Goal: Information Seeking & Learning: Learn about a topic

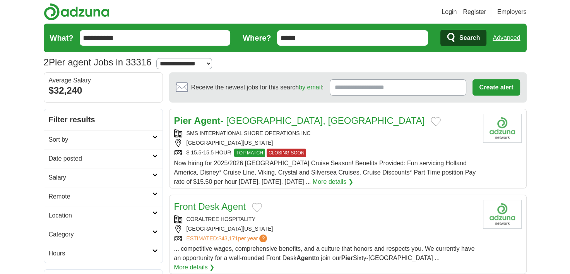
click at [271, 122] on link "Pier Agent - Port Everglades, FL" at bounding box center [299, 120] width 251 height 10
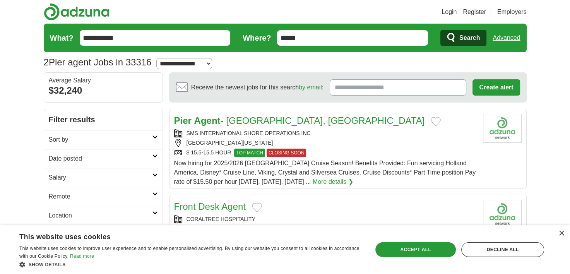
click at [451, 8] on link "Login" at bounding box center [448, 11] width 15 height 9
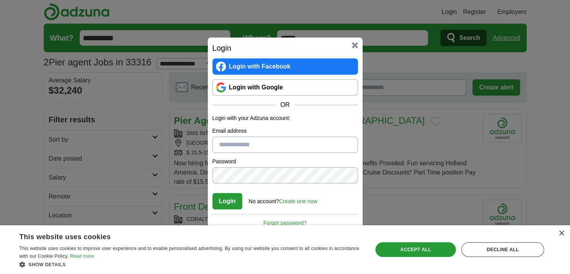
click at [299, 141] on input "Email address" at bounding box center [284, 145] width 145 height 16
type input "**********"
click at [225, 200] on button "Login" at bounding box center [227, 201] width 30 height 16
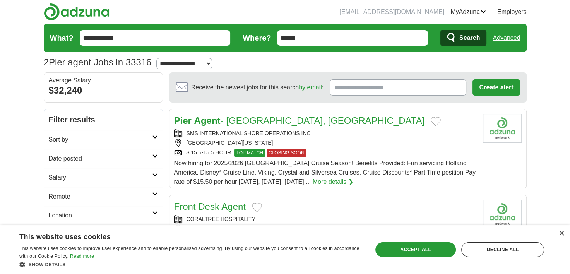
click at [243, 116] on link "Pier Agent - [GEOGRAPHIC_DATA], [GEOGRAPHIC_DATA]" at bounding box center [299, 120] width 251 height 10
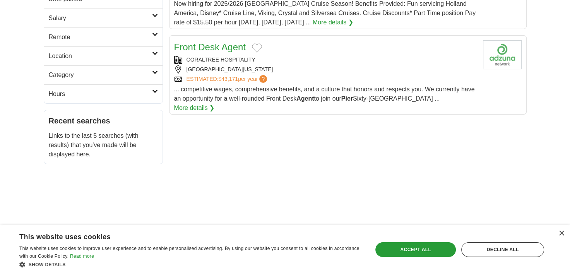
scroll to position [161, 0]
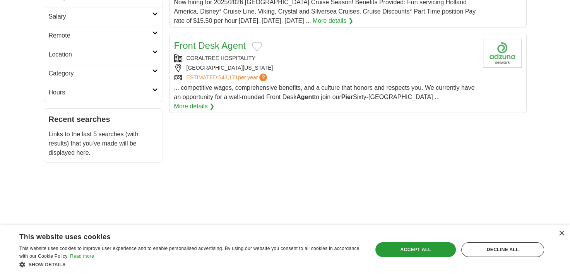
click at [229, 45] on link "Front Desk Agent" at bounding box center [210, 45] width 72 height 10
click at [422, 255] on div "Accept all" at bounding box center [415, 249] width 80 height 15
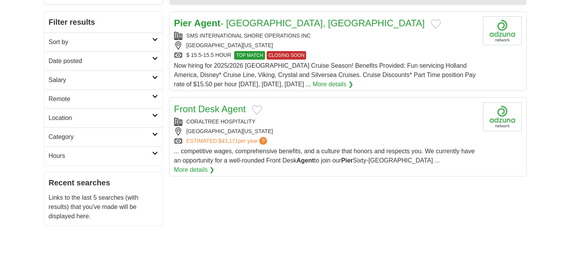
scroll to position [0, 0]
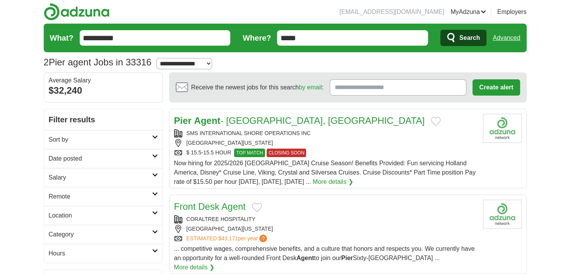
click at [292, 119] on link "Pier Agent - [GEOGRAPHIC_DATA], [GEOGRAPHIC_DATA]" at bounding box center [299, 120] width 251 height 10
drag, startPoint x: 207, startPoint y: 56, endPoint x: 248, endPoint y: 60, distance: 42.0
click at [248, 60] on div "**********" at bounding box center [285, 62] width 483 height 14
click at [322, 178] on link "More details ❯" at bounding box center [333, 181] width 41 height 9
click at [0, 0] on link "Resumes" at bounding box center [0, 0] width 0 height 0
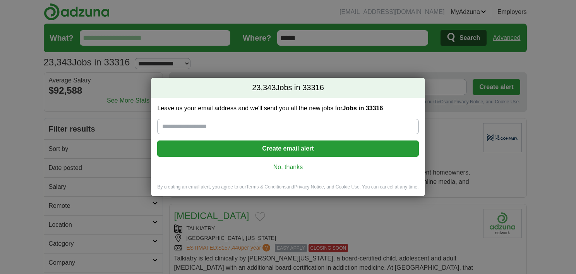
click at [291, 166] on link "No, thanks" at bounding box center [287, 167] width 249 height 9
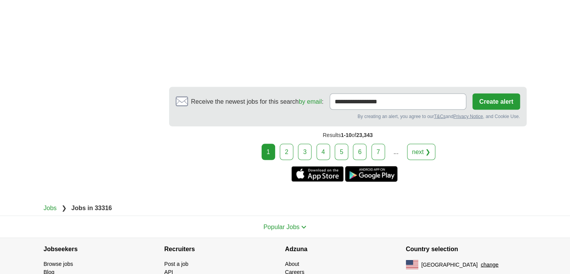
scroll to position [1414, 0]
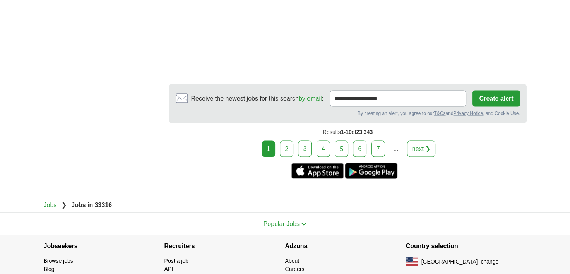
click at [304, 151] on link "3" at bounding box center [305, 148] width 14 height 16
click at [292, 152] on link "2" at bounding box center [287, 148] width 14 height 16
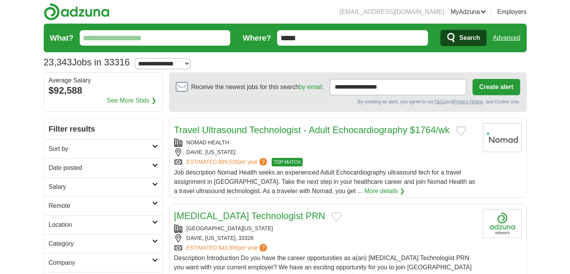
click at [188, 64] on select "**********" at bounding box center [163, 63] width 56 height 11
select select "*"
click at [138, 58] on select "**********" at bounding box center [163, 63] width 56 height 11
click at [464, 37] on span "Search" at bounding box center [469, 37] width 21 height 15
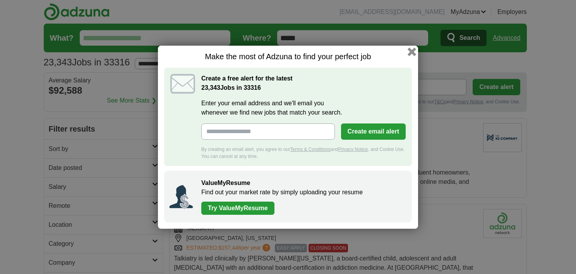
click at [413, 54] on button "button" at bounding box center [411, 51] width 9 height 9
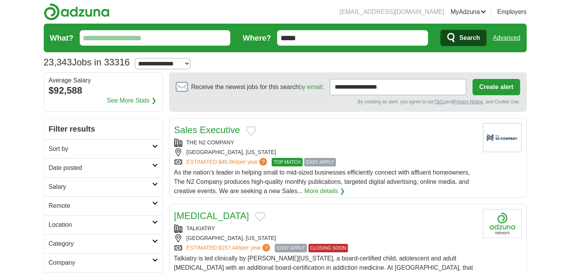
click at [413, 54] on section "**********" at bounding box center [285, 60] width 483 height 17
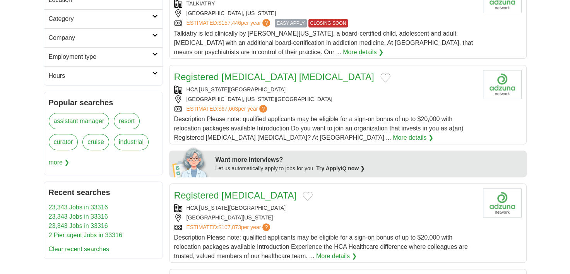
scroll to position [226, 0]
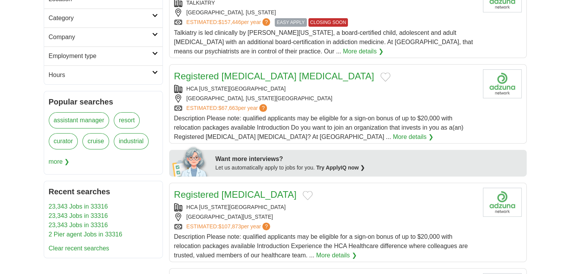
click at [94, 145] on link "cruise" at bounding box center [95, 141] width 27 height 16
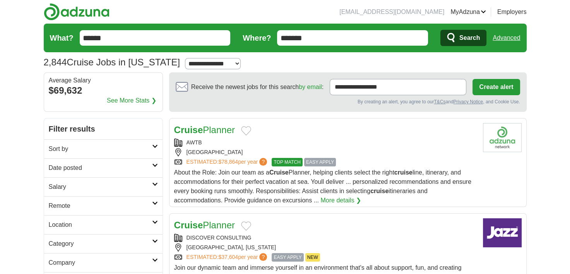
click at [146, 38] on input "******" at bounding box center [155, 37] width 151 height 15
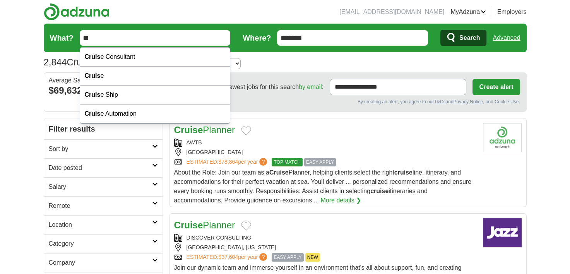
type input "*"
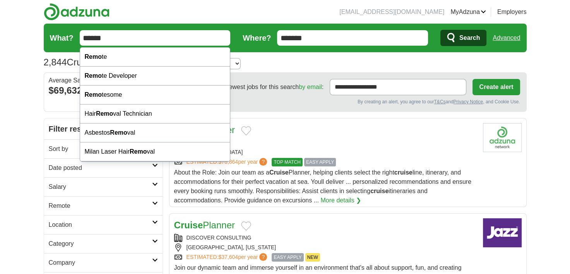
type input "******"
click at [440, 30] on button "Search" at bounding box center [463, 38] width 46 height 16
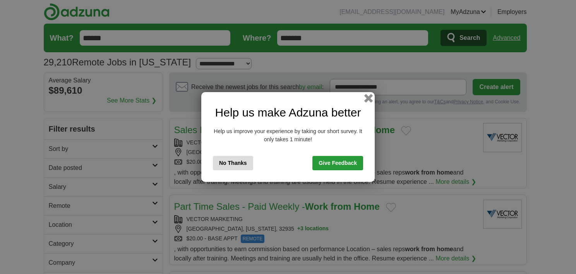
click at [371, 98] on button "button" at bounding box center [368, 98] width 9 height 9
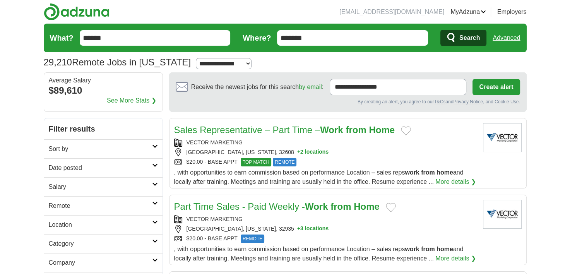
click at [475, 38] on span "Search" at bounding box center [469, 37] width 21 height 15
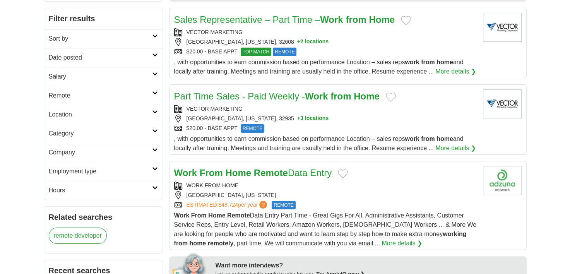
scroll to position [110, 0]
click at [157, 136] on link "Category" at bounding box center [103, 133] width 118 height 19
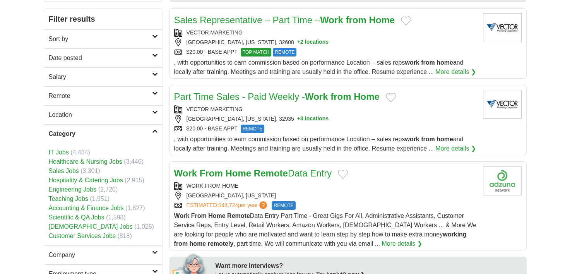
click at [155, 134] on link "Category" at bounding box center [103, 133] width 118 height 19
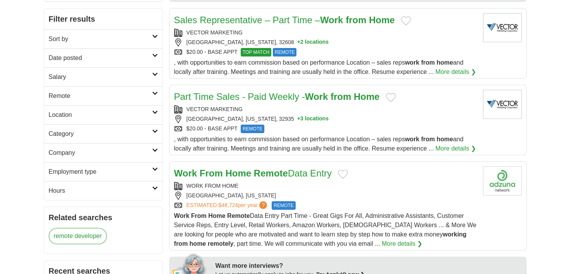
click at [156, 115] on link "Location" at bounding box center [103, 114] width 118 height 19
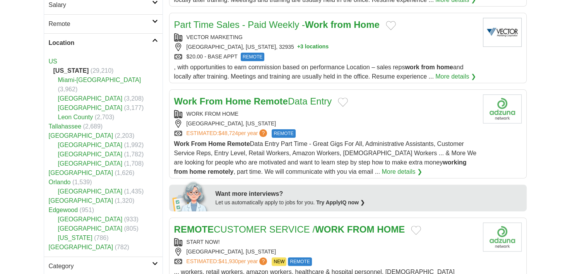
scroll to position [184, 0]
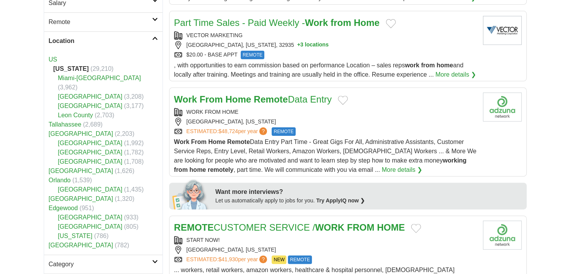
click at [103, 80] on link "Miami-[GEOGRAPHIC_DATA]" at bounding box center [99, 78] width 83 height 7
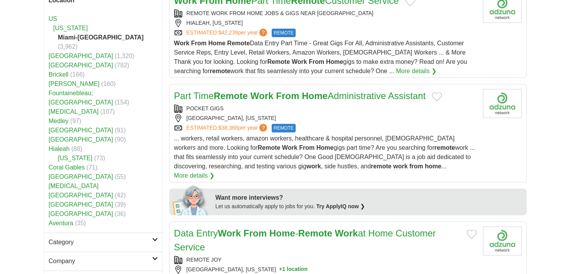
scroll to position [224, 0]
click at [67, 220] on link "Aventura" at bounding box center [61, 223] width 25 height 7
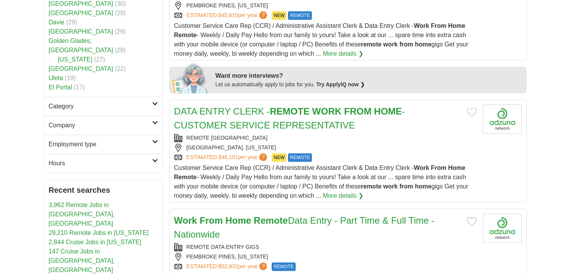
scroll to position [351, 0]
click at [151, 153] on link "Hours" at bounding box center [103, 162] width 118 height 19
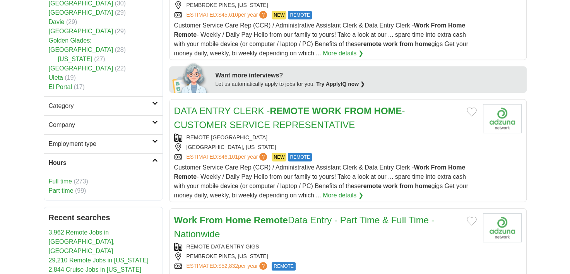
click at [154, 115] on link "Company" at bounding box center [103, 124] width 118 height 19
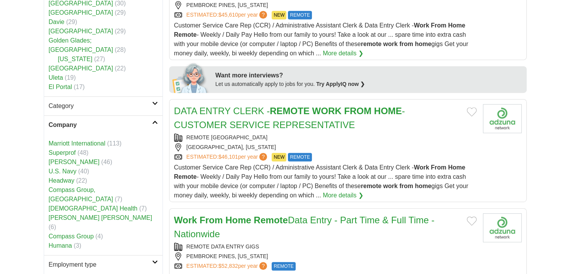
click at [85, 214] on link "[PERSON_NAME] [PERSON_NAME]" at bounding box center [101, 217] width 104 height 7
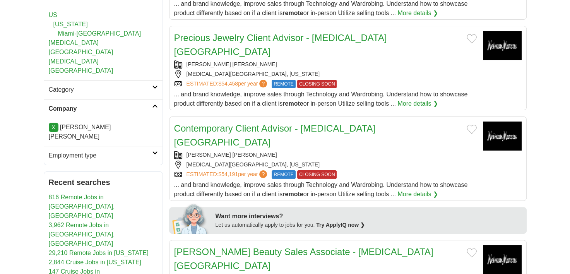
scroll to position [183, 0]
click at [53, 123] on link "X" at bounding box center [54, 127] width 10 height 9
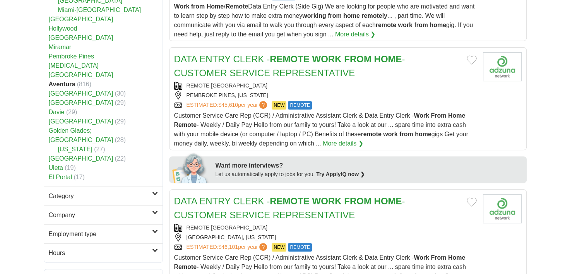
scroll to position [254, 0]
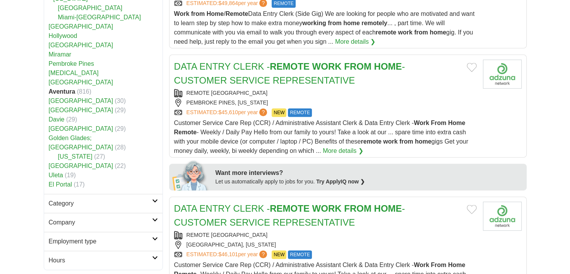
click at [157, 218] on icon at bounding box center [155, 220] width 6 height 4
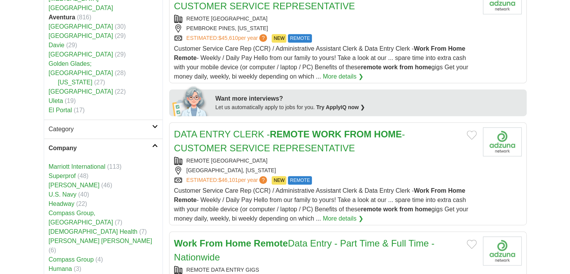
scroll to position [329, 0]
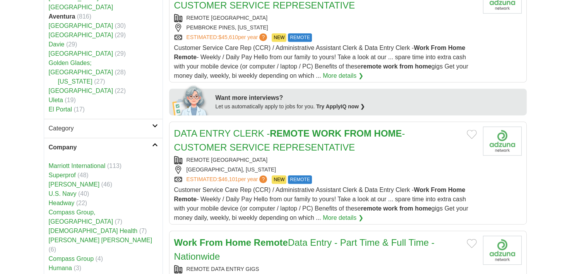
click at [67, 265] on link "Humana" at bounding box center [60, 268] width 23 height 7
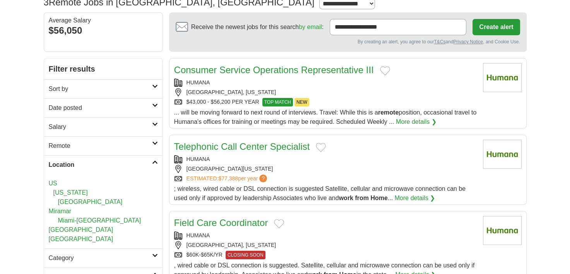
scroll to position [60, 0]
click at [348, 72] on link "Consumer Service Operations Representative III" at bounding box center [274, 69] width 200 height 10
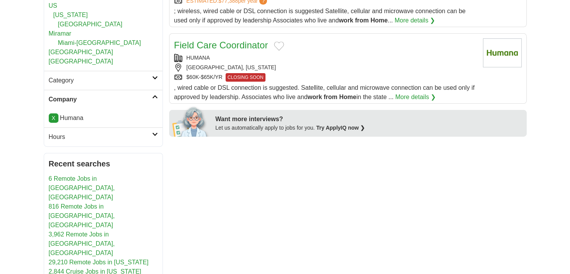
scroll to position [241, 0]
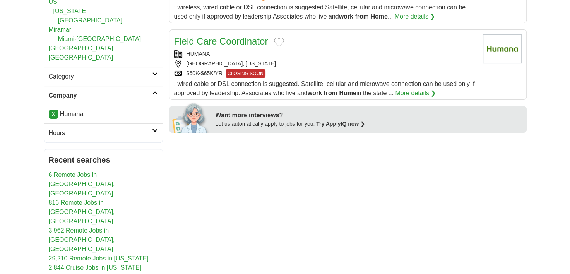
click at [56, 114] on link "X" at bounding box center [54, 113] width 10 height 9
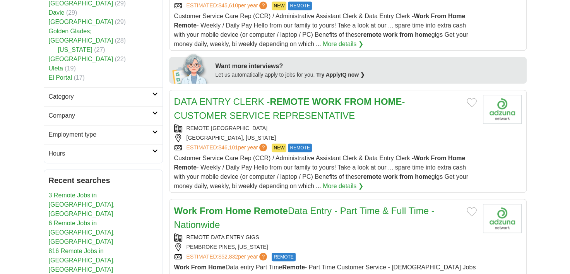
scroll to position [365, 0]
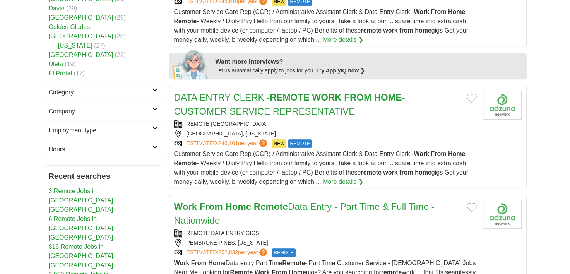
click at [153, 102] on link "Company" at bounding box center [103, 111] width 118 height 19
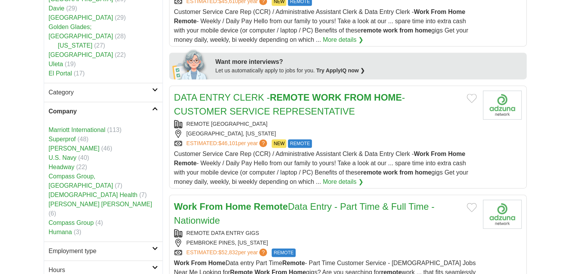
click at [65, 154] on link "U.S. Navy" at bounding box center [63, 157] width 28 height 7
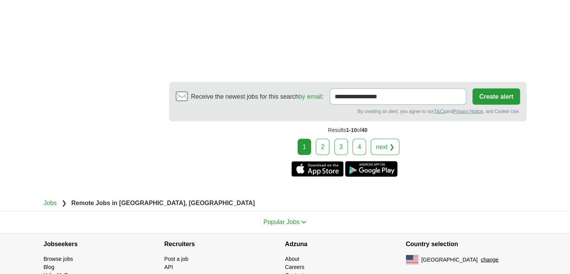
scroll to position [1441, 0]
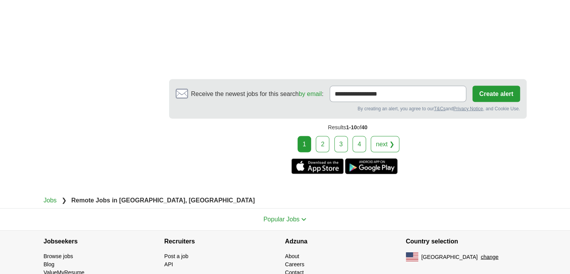
click at [325, 137] on link "2" at bounding box center [323, 144] width 14 height 16
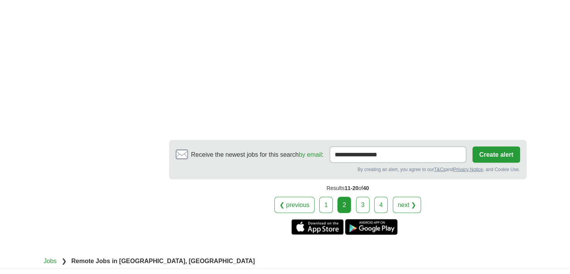
scroll to position [1296, 0]
click at [361, 196] on link "3" at bounding box center [363, 204] width 14 height 16
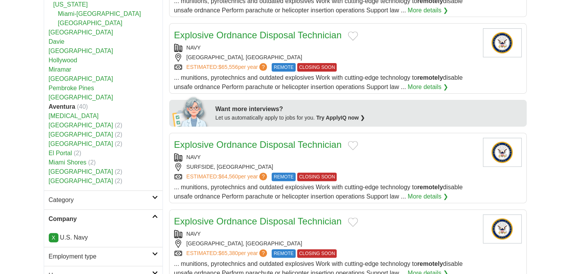
scroll to position [258, 0]
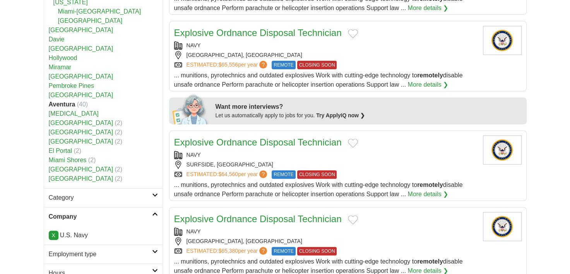
click at [54, 231] on link "X" at bounding box center [54, 235] width 10 height 9
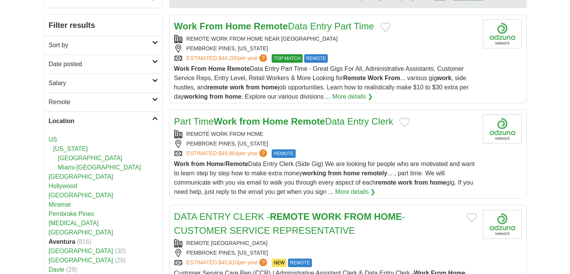
scroll to position [101, 0]
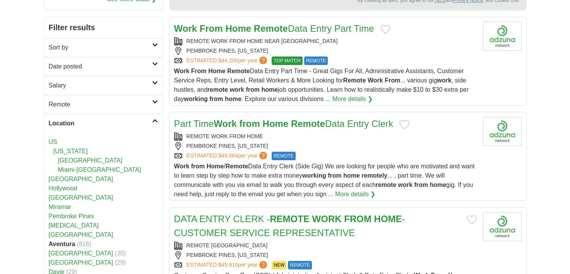
click at [90, 160] on link "[GEOGRAPHIC_DATA]" at bounding box center [90, 160] width 65 height 7
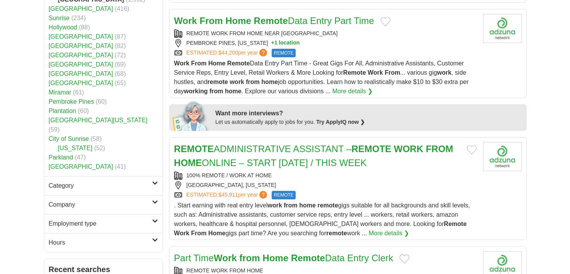
scroll to position [278, 0]
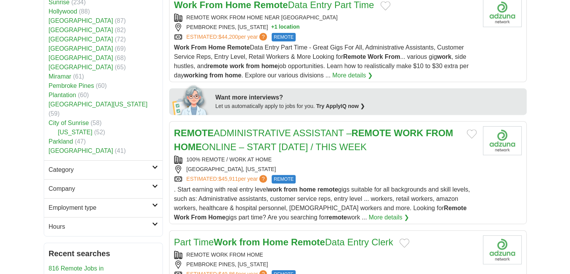
click at [157, 180] on link "Company" at bounding box center [103, 188] width 118 height 19
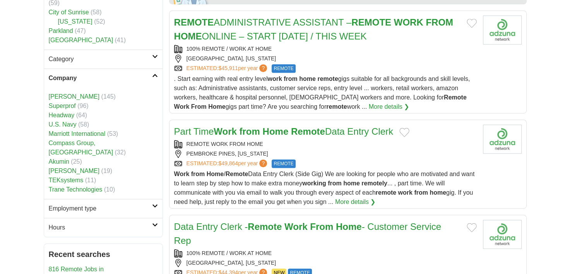
scroll to position [395, 0]
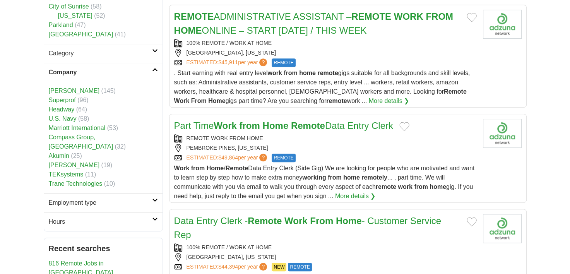
click at [65, 152] on link "Akumin" at bounding box center [59, 155] width 21 height 7
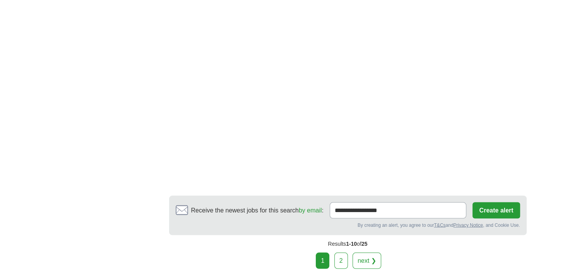
scroll to position [1439, 0]
click at [342, 252] on link "2" at bounding box center [341, 260] width 14 height 16
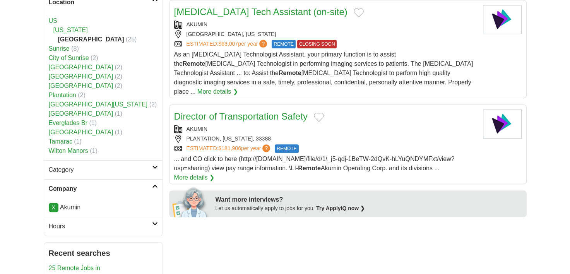
scroll to position [245, 0]
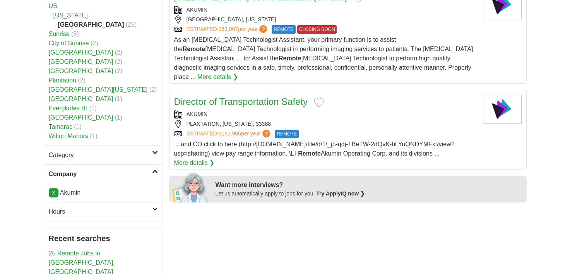
click at [51, 188] on link "X" at bounding box center [54, 192] width 10 height 9
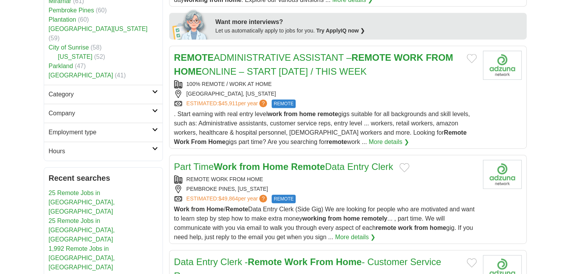
scroll to position [339, 0]
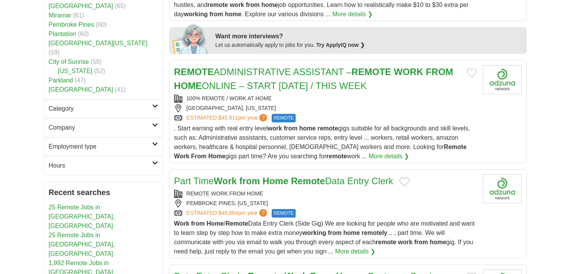
click at [155, 123] on icon at bounding box center [155, 125] width 6 height 4
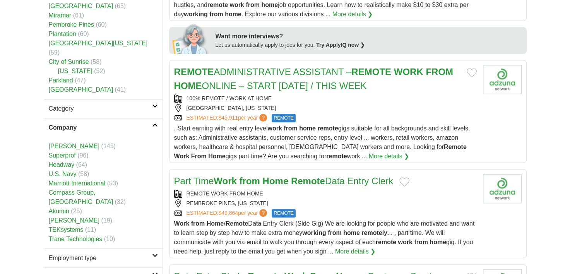
click at [97, 180] on link "Marriott International" at bounding box center [77, 183] width 57 height 7
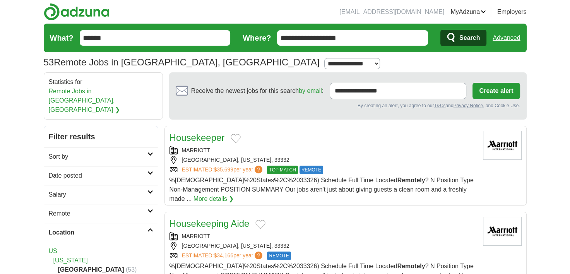
click at [366, 39] on input "**********" at bounding box center [352, 37] width 151 height 15
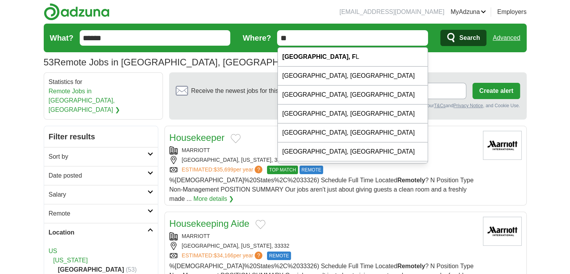
type input "*"
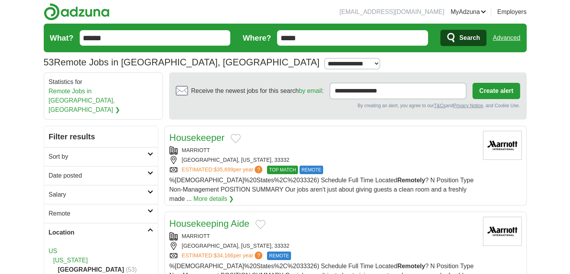
type input "*****"
click at [142, 41] on input "******" at bounding box center [155, 37] width 151 height 15
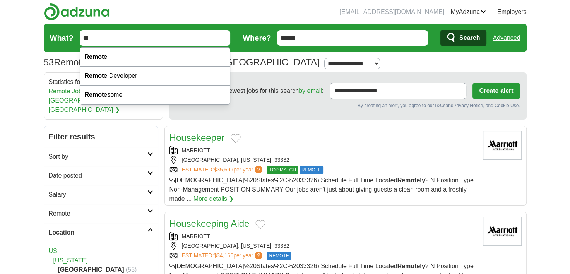
type input "*"
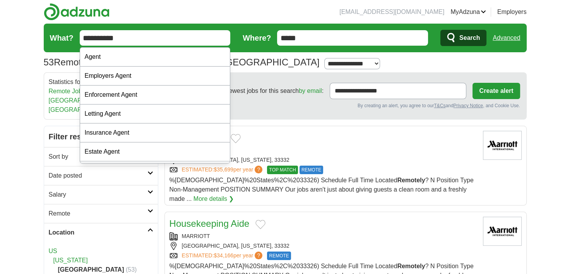
type input "**********"
click at [440, 30] on button "Search" at bounding box center [463, 38] width 46 height 16
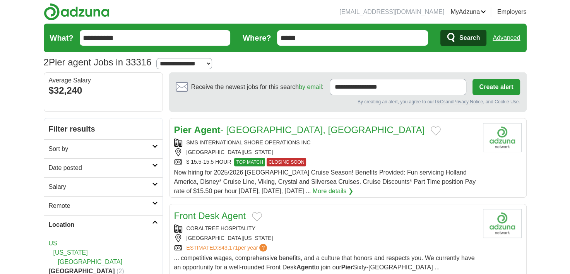
click at [275, 131] on link "Pier Agent - [GEOGRAPHIC_DATA], [GEOGRAPHIC_DATA]" at bounding box center [299, 130] width 251 height 10
